Goal: Task Accomplishment & Management: Manage account settings

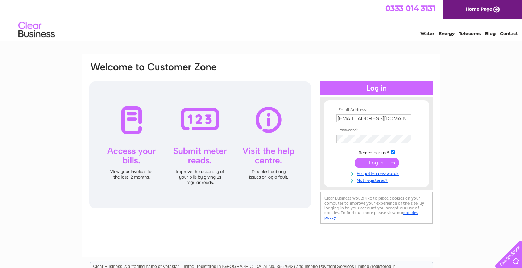
click at [372, 162] on input "submit" at bounding box center [376, 163] width 45 height 10
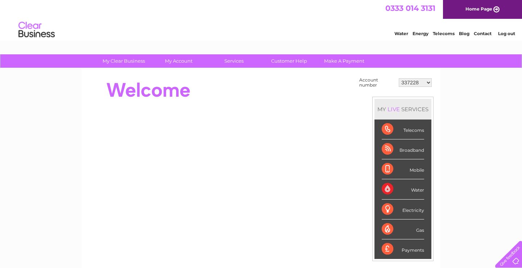
click at [398, 78] on select "337228 382500 439338 442724 442887 444861 444869 445778 447015 452092 452130 45…" at bounding box center [414, 82] width 33 height 9
select select "30290446"
click option "30290446" at bounding box center [0, 0] width 0 height 0
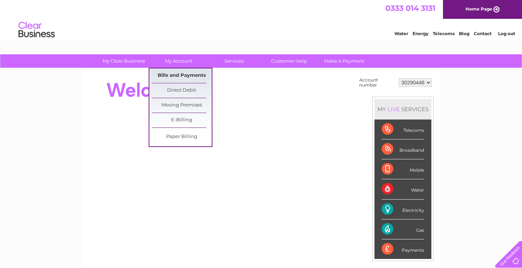
click at [179, 74] on link "Bills and Payments" at bounding box center [182, 75] width 60 height 14
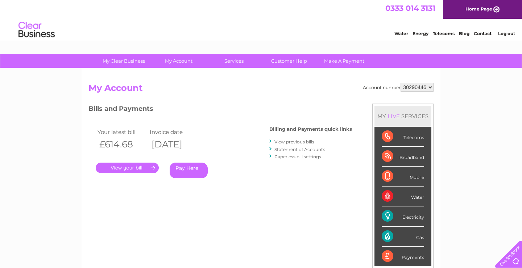
click at [145, 167] on link "." at bounding box center [127, 168] width 63 height 11
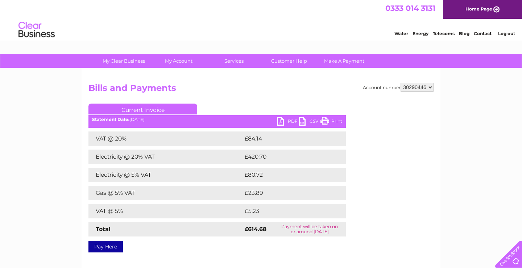
click at [291, 119] on link "PDF" at bounding box center [288, 122] width 22 height 11
click at [400, 83] on select "337228 382500 439338 442724 442887 444861 444869 445778 447015 452092 452130 45…" at bounding box center [416, 87] width 33 height 9
select select "30290450"
click option "30290450" at bounding box center [0, 0] width 0 height 0
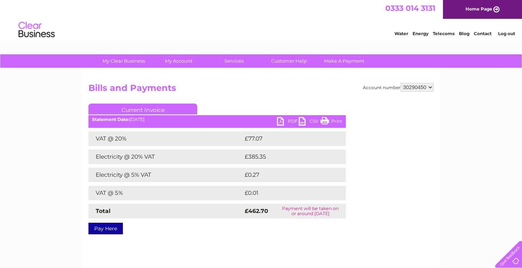
click at [291, 122] on link "PDF" at bounding box center [288, 122] width 22 height 11
